Goal: Transaction & Acquisition: Purchase product/service

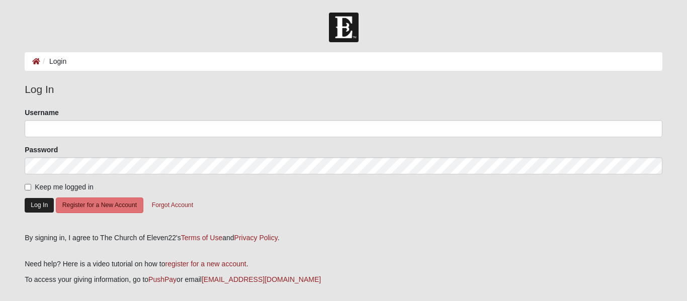
type input "[EMAIL_ADDRESS][DOMAIN_NAME]"
click at [44, 202] on button "Log In" at bounding box center [39, 205] width 29 height 15
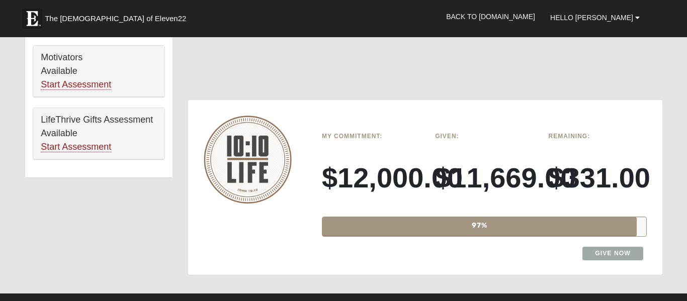
scroll to position [644, 0]
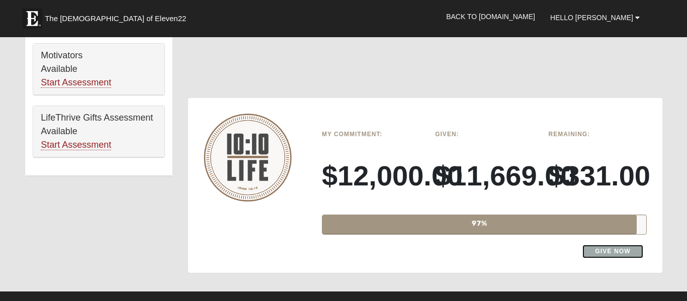
click at [612, 245] on link "Give Now" at bounding box center [613, 252] width 61 height 14
